Goal: Navigation & Orientation: Find specific page/section

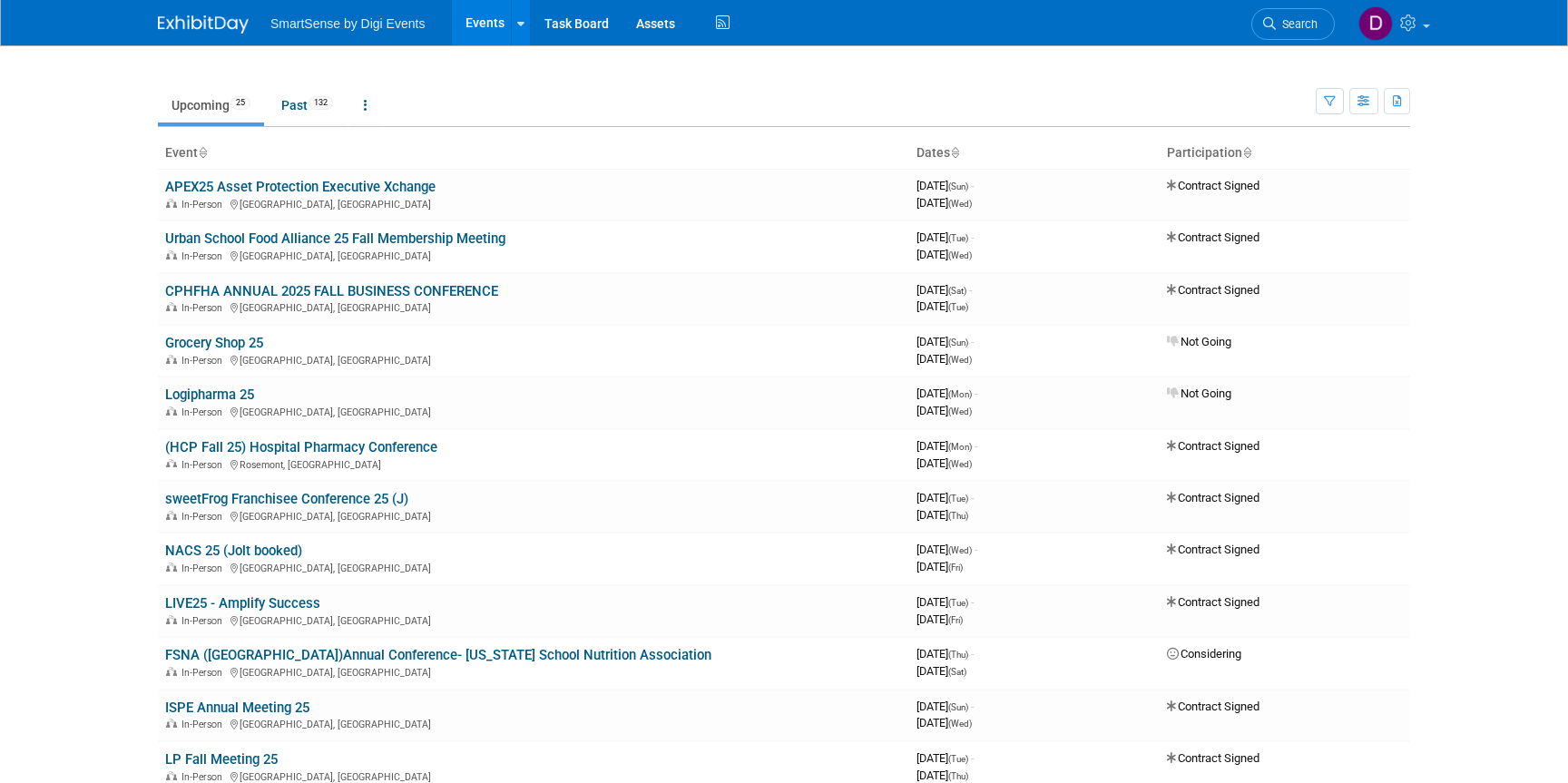
click at [110, 212] on body "SmartSense by Digi Events Events Recently Viewed Events: FSNA ([GEOGRAPHIC_DATA…" at bounding box center [784, 391] width 1568 height 783
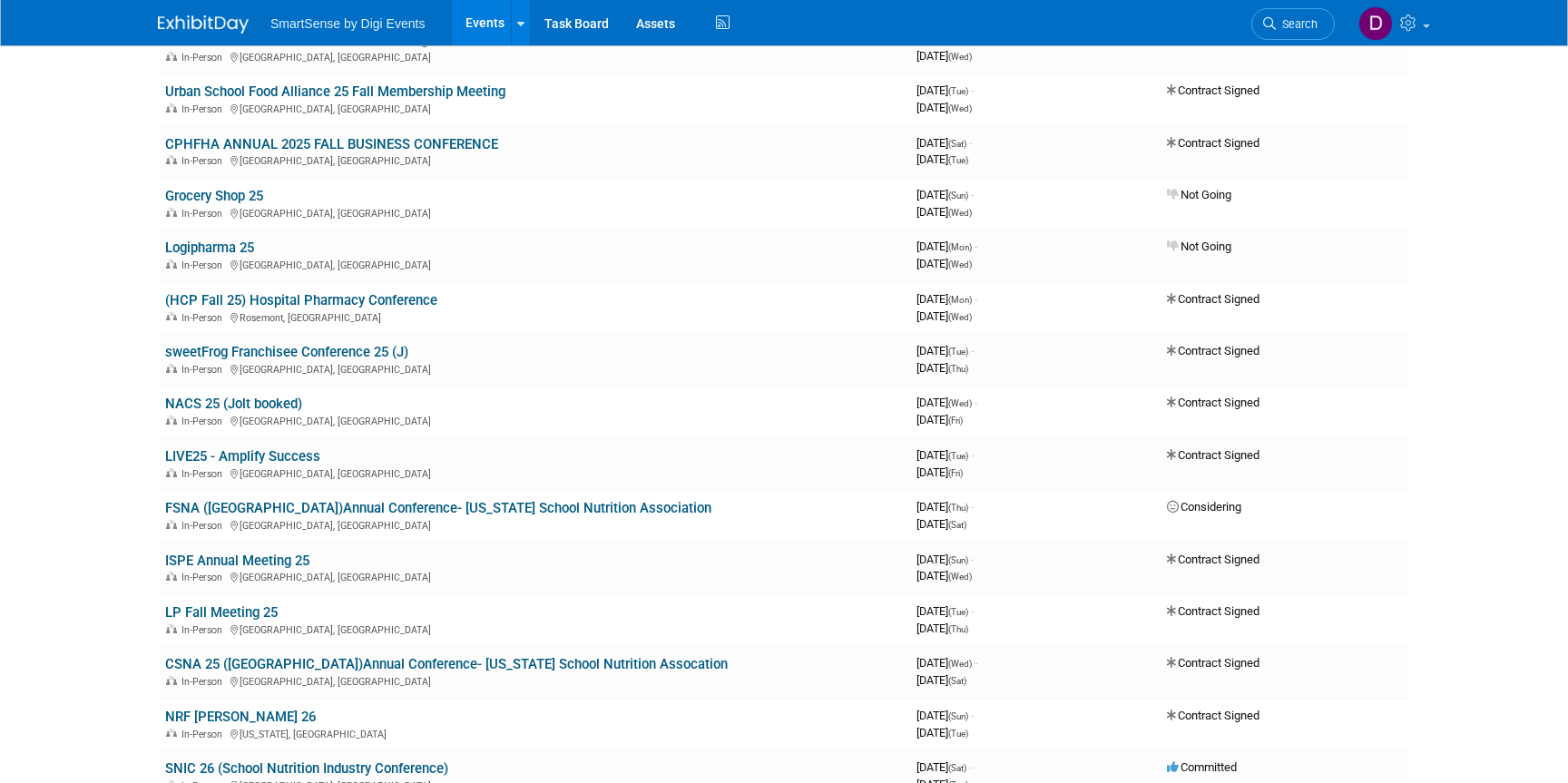
scroll to position [155, 0]
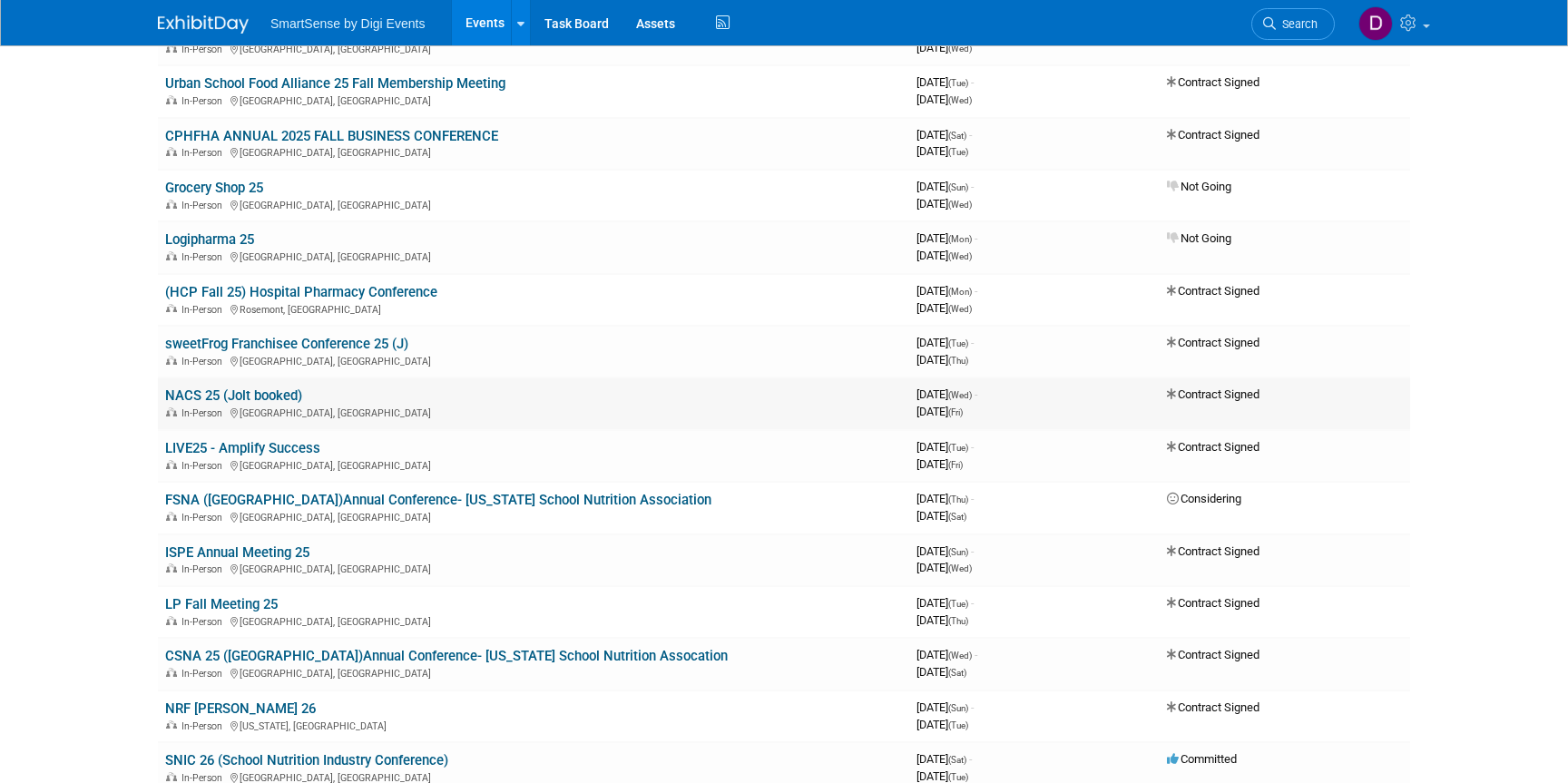
click at [252, 392] on link "NACS 25 (Jolt booked)" at bounding box center [233, 395] width 137 height 17
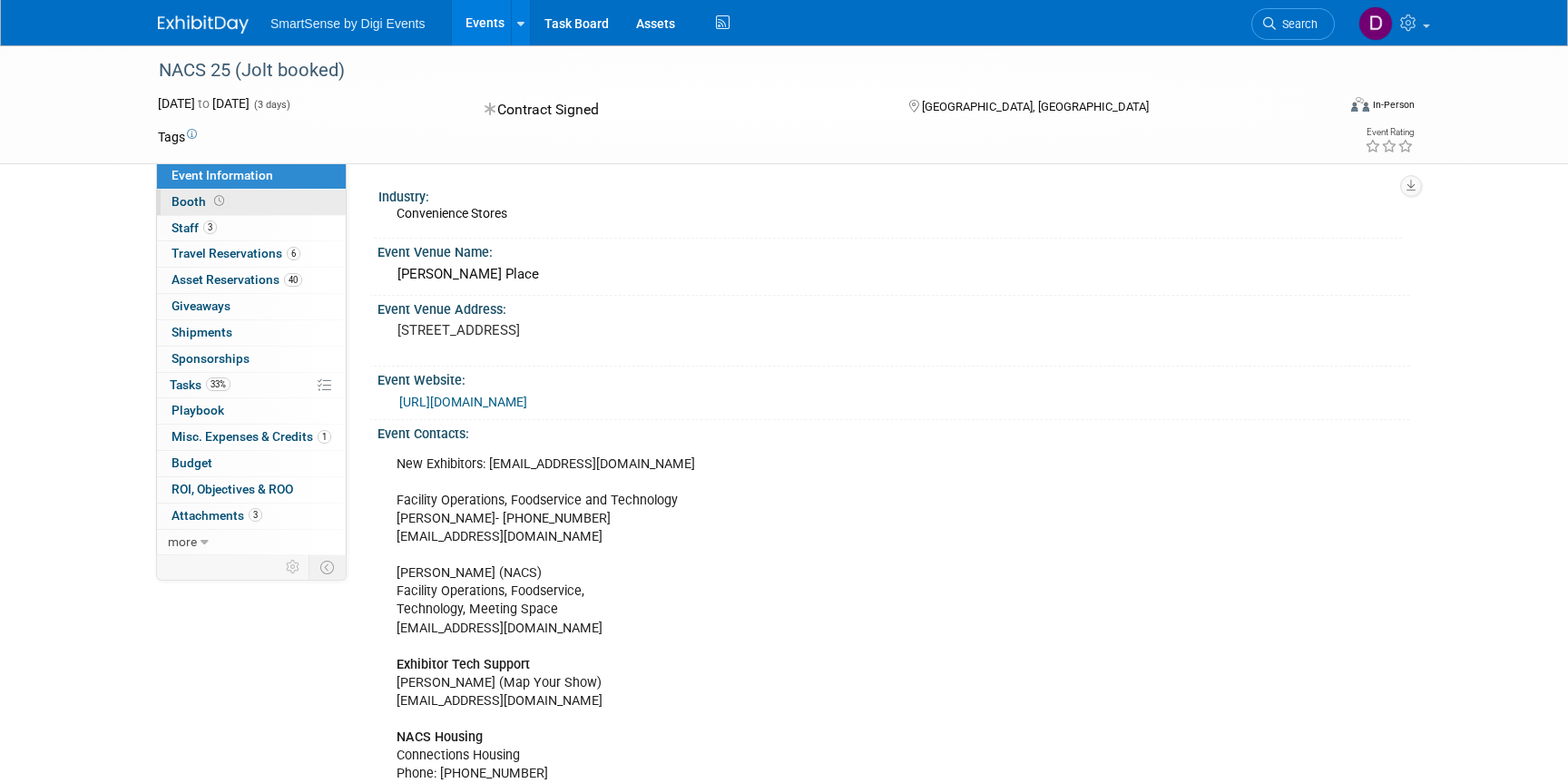
click at [190, 200] on span "Booth" at bounding box center [200, 201] width 57 height 15
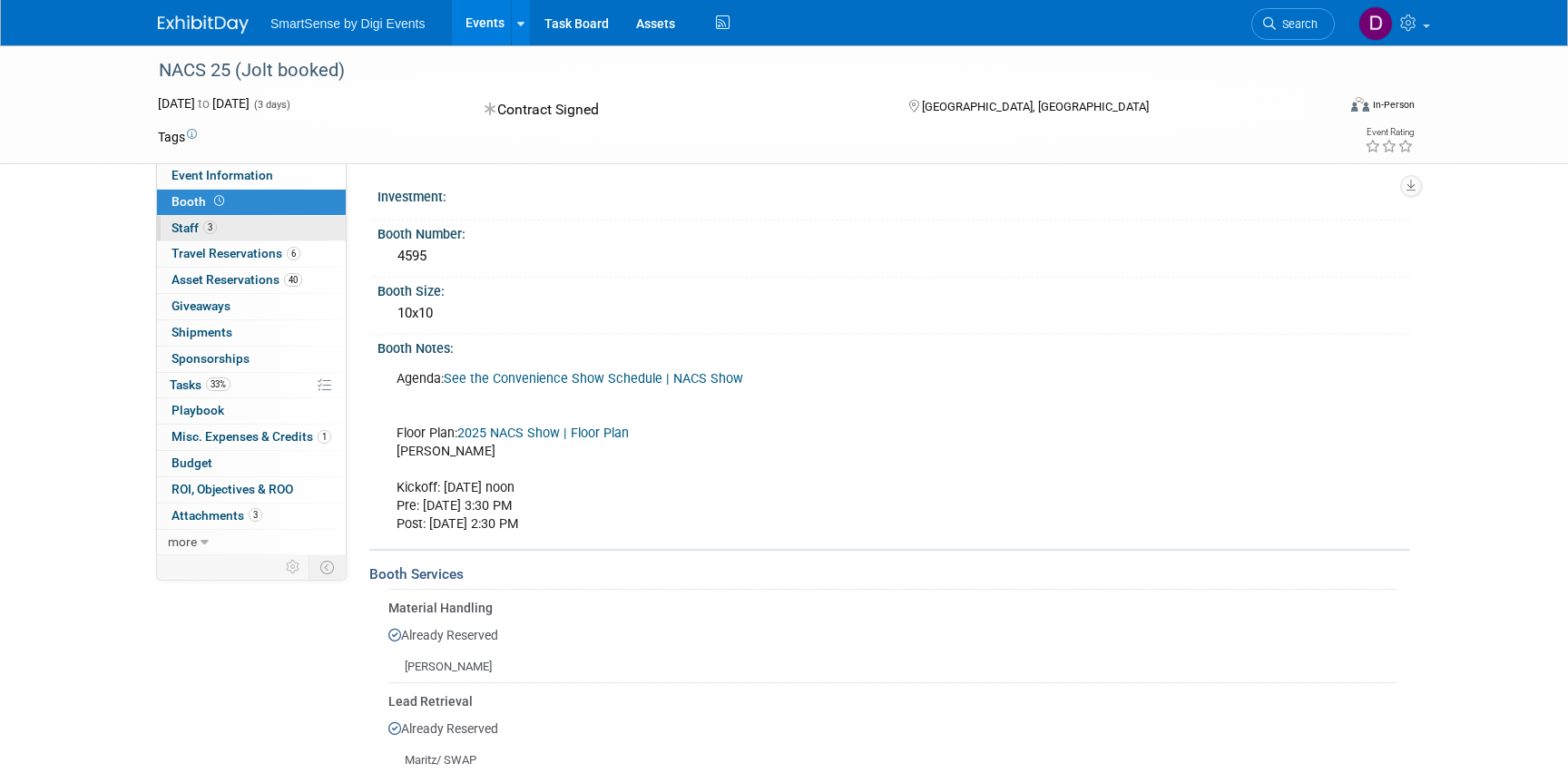
click at [189, 222] on span "Staff 3" at bounding box center [194, 227] width 46 height 15
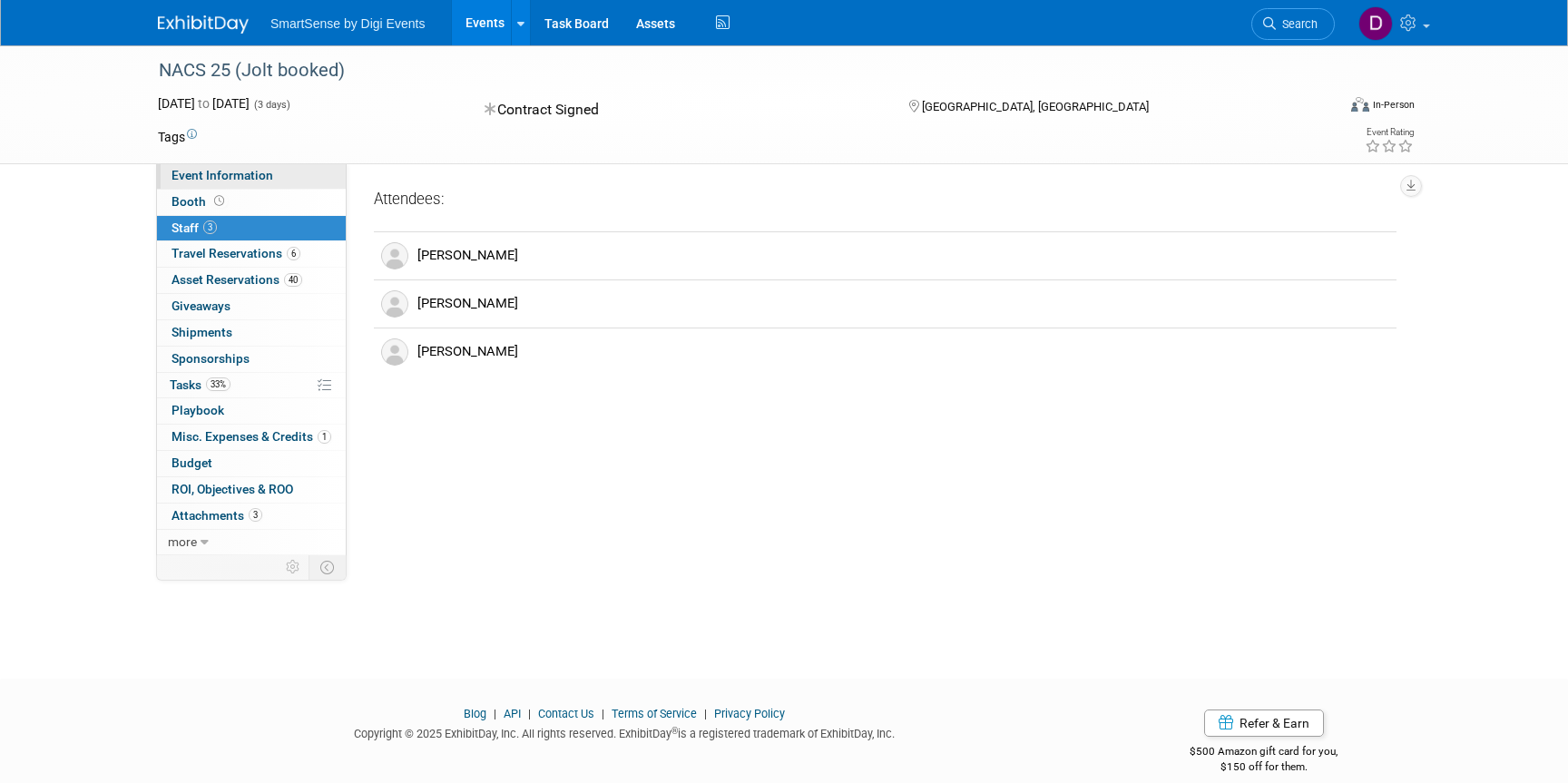
click at [262, 165] on link "Event Information" at bounding box center [252, 176] width 189 height 25
